Goal: Transaction & Acquisition: Purchase product/service

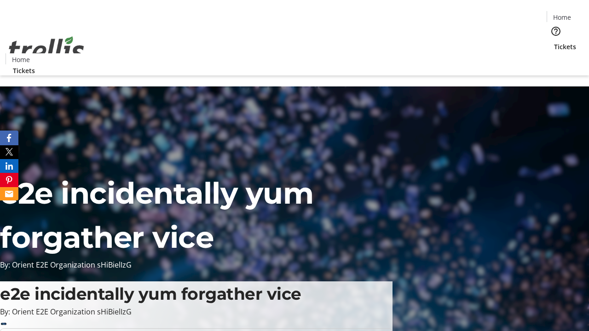
click at [563, 14] on span "Sign Up" at bounding box center [566, 12] width 27 height 11
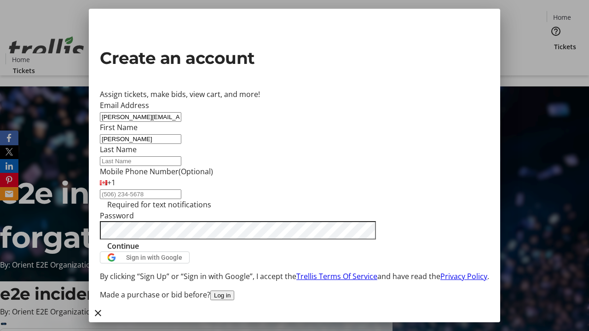
type input "[PERSON_NAME]"
click at [139, 252] on span "Continue" at bounding box center [123, 246] width 32 height 11
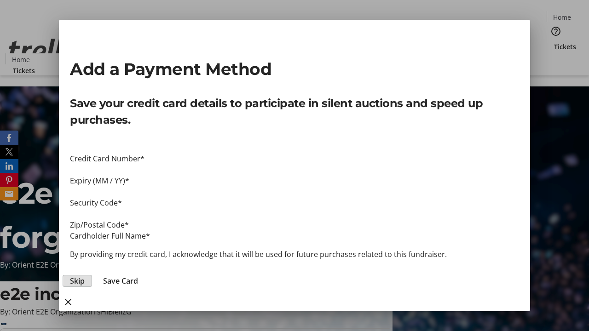
click at [85, 276] on span "Skip" at bounding box center [77, 281] width 15 height 11
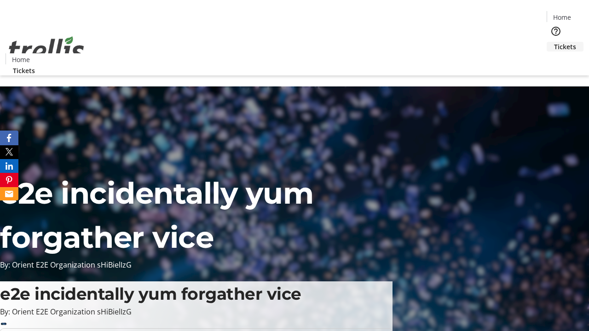
click at [554, 42] on span "Tickets" at bounding box center [565, 47] width 22 height 10
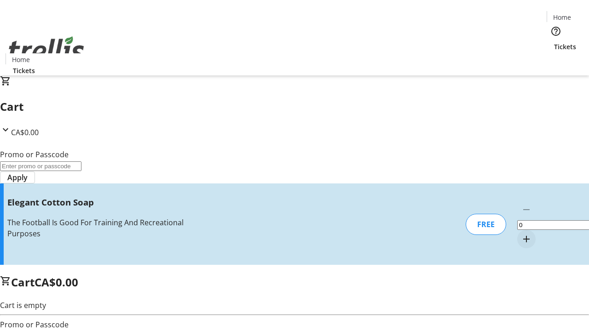
click at [521, 234] on mat-icon "Increment by one" at bounding box center [526, 239] width 11 height 11
type input "1"
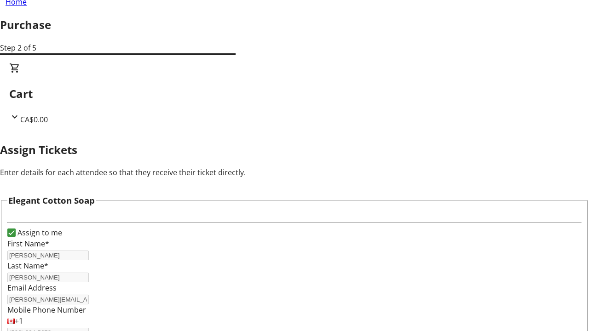
scroll to position [56, 0]
